Goal: Find specific page/section: Find specific page/section

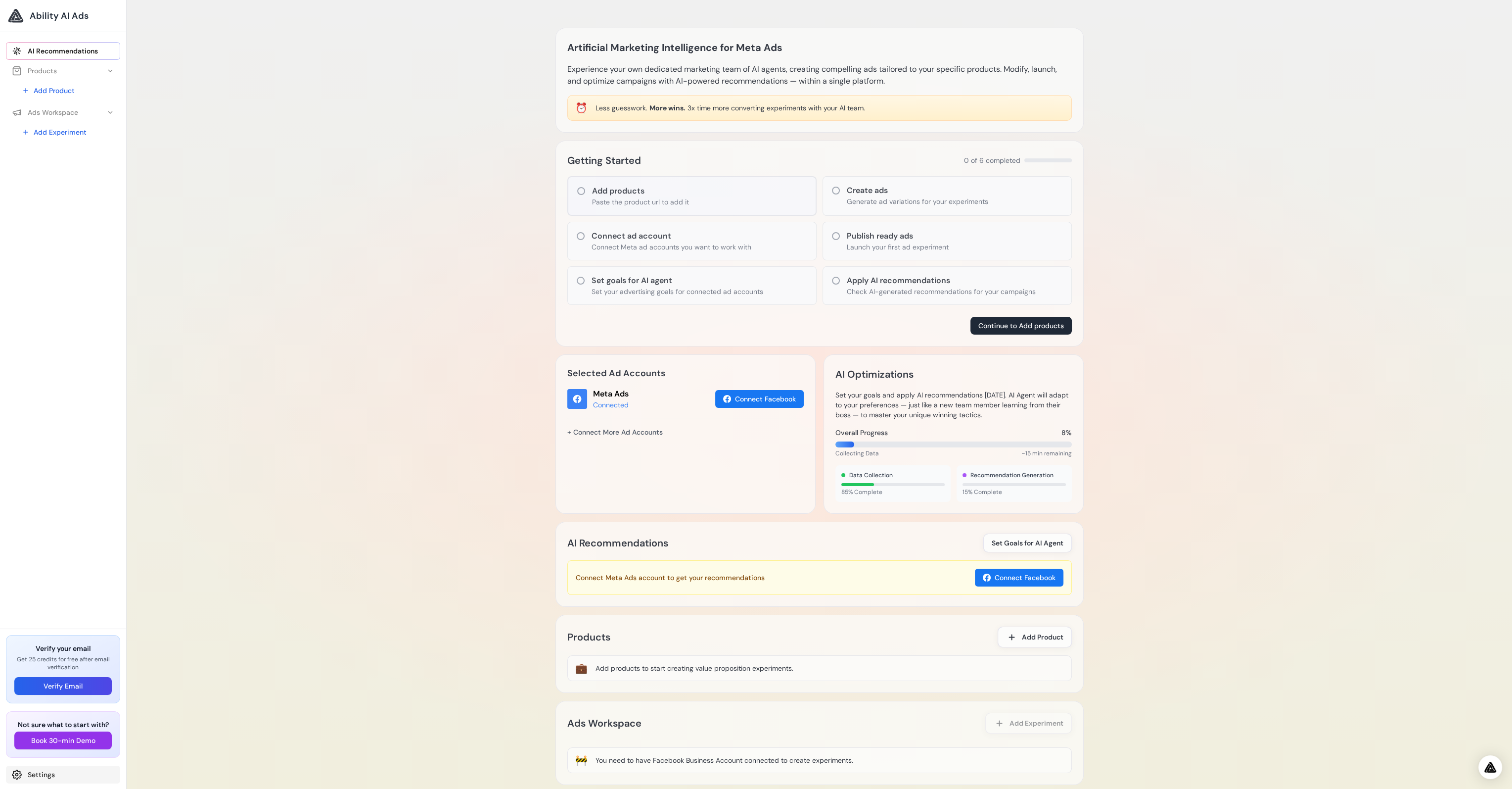
click at [34, 772] on link "Settings" at bounding box center [63, 774] width 114 height 18
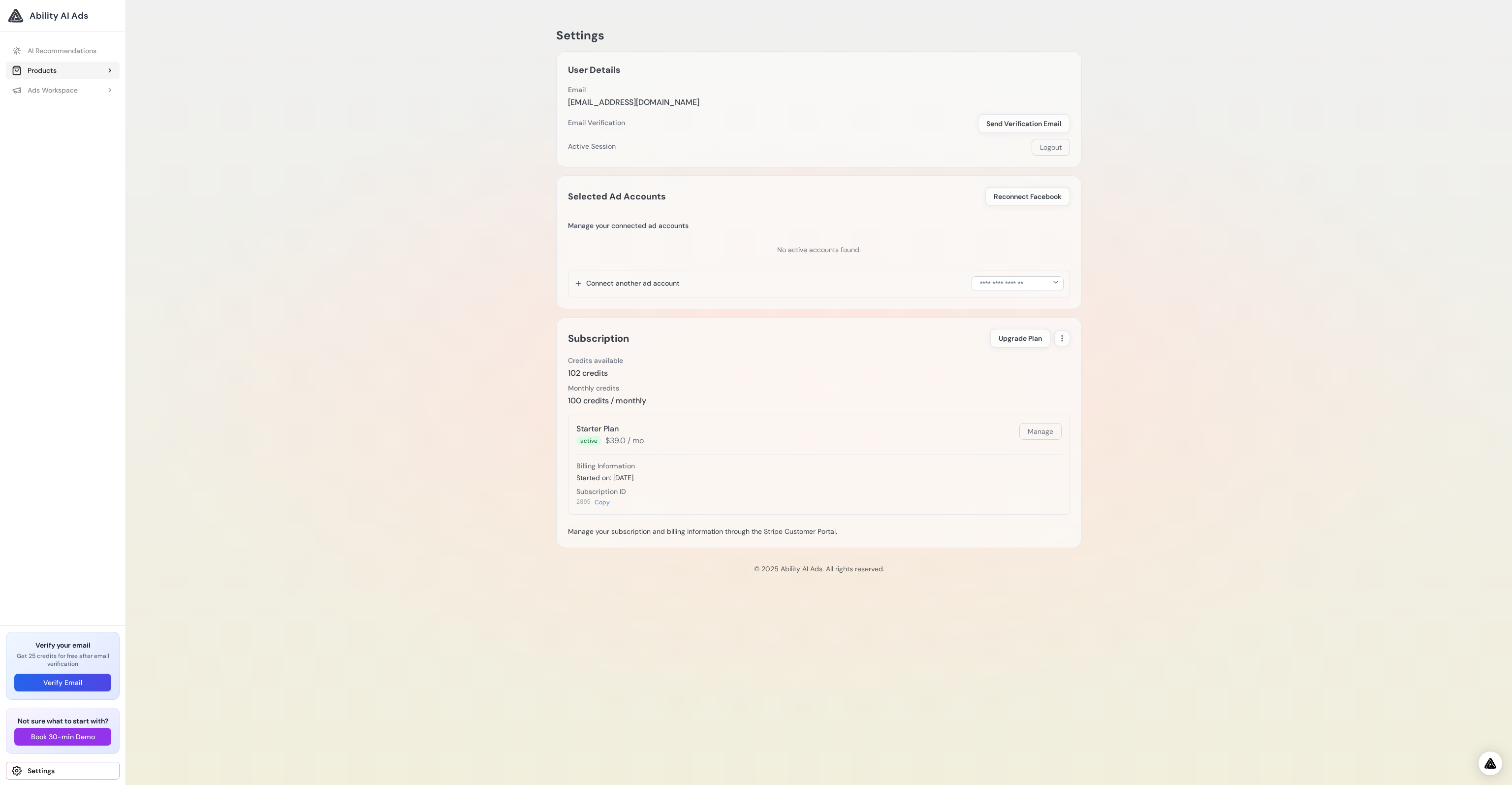
click at [43, 75] on div "Products" at bounding box center [34, 70] width 45 height 10
click at [43, 19] on span "Ability AI Ads" at bounding box center [59, 15] width 59 height 14
